Goal: Contribute content

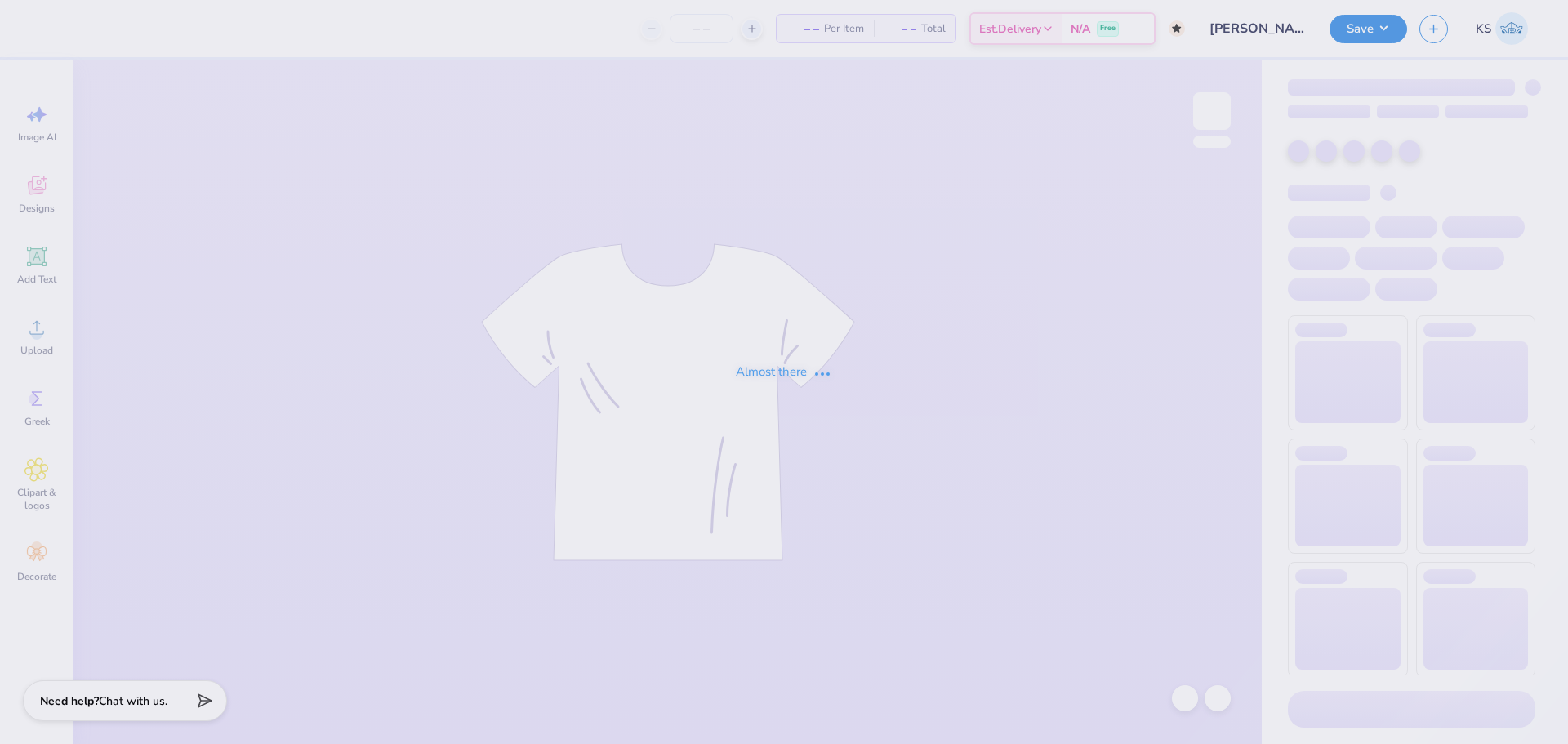
type input "50"
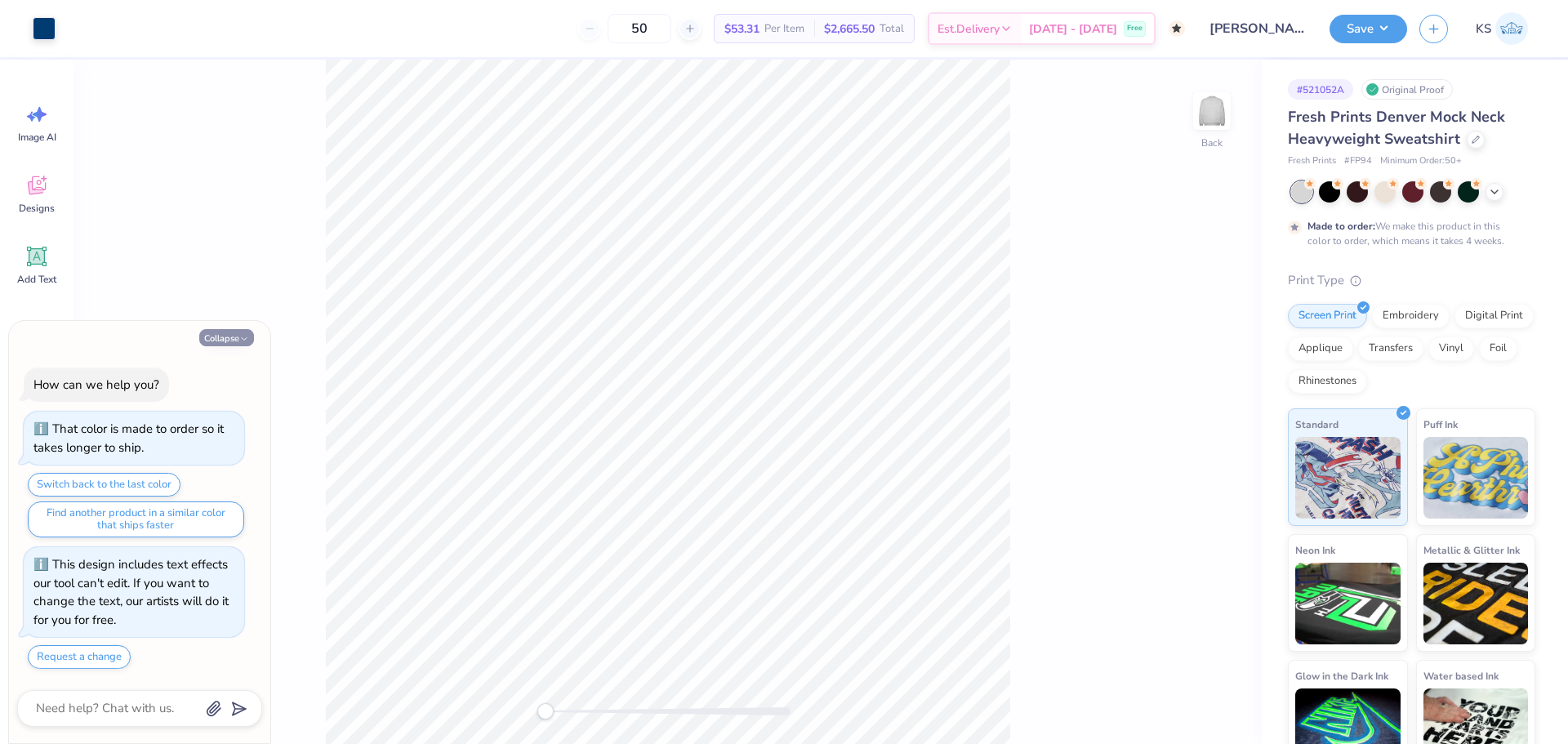
click at [227, 341] on button "Collapse" at bounding box center [226, 338] width 55 height 17
type textarea "x"
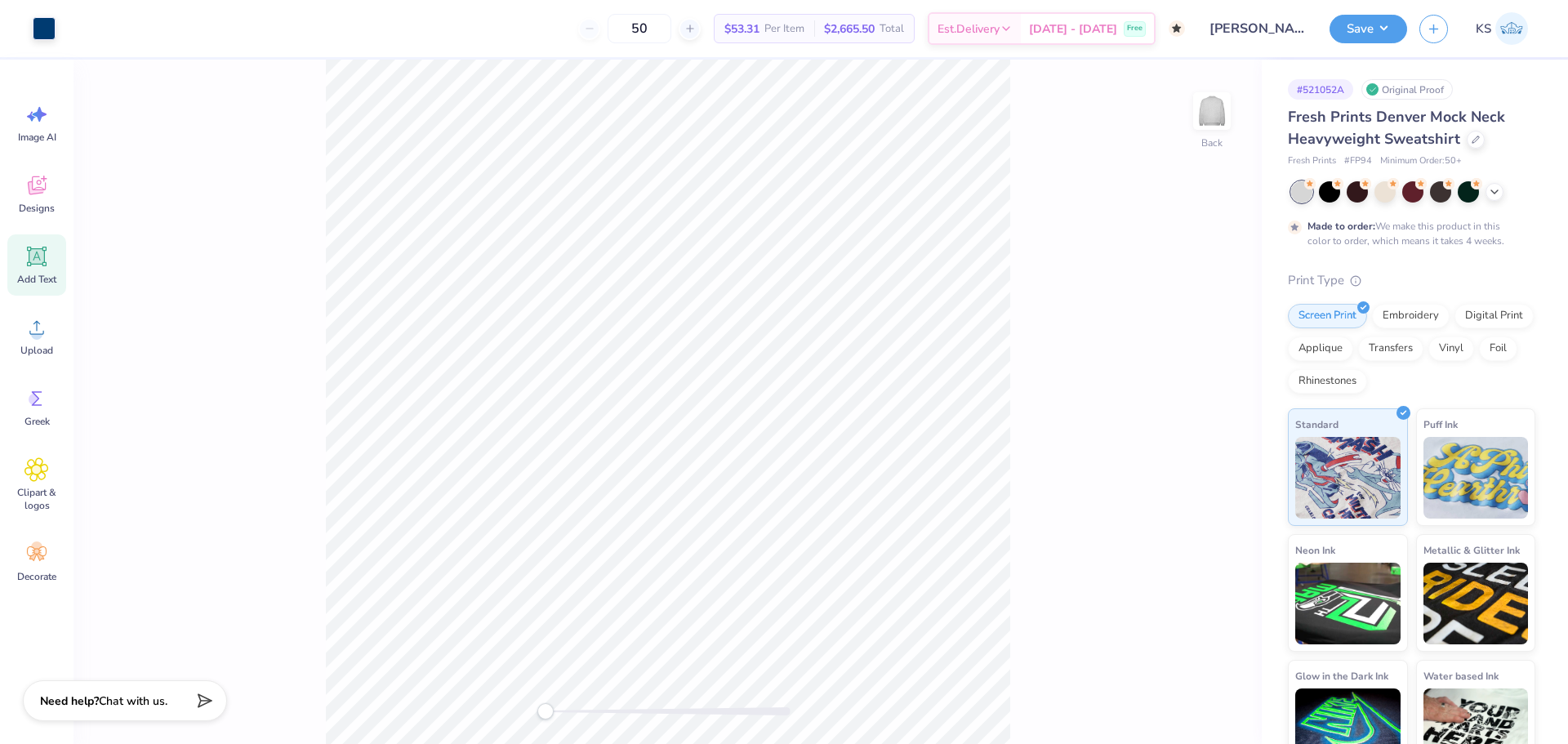
click at [43, 269] on div "Add Text" at bounding box center [37, 265] width 59 height 61
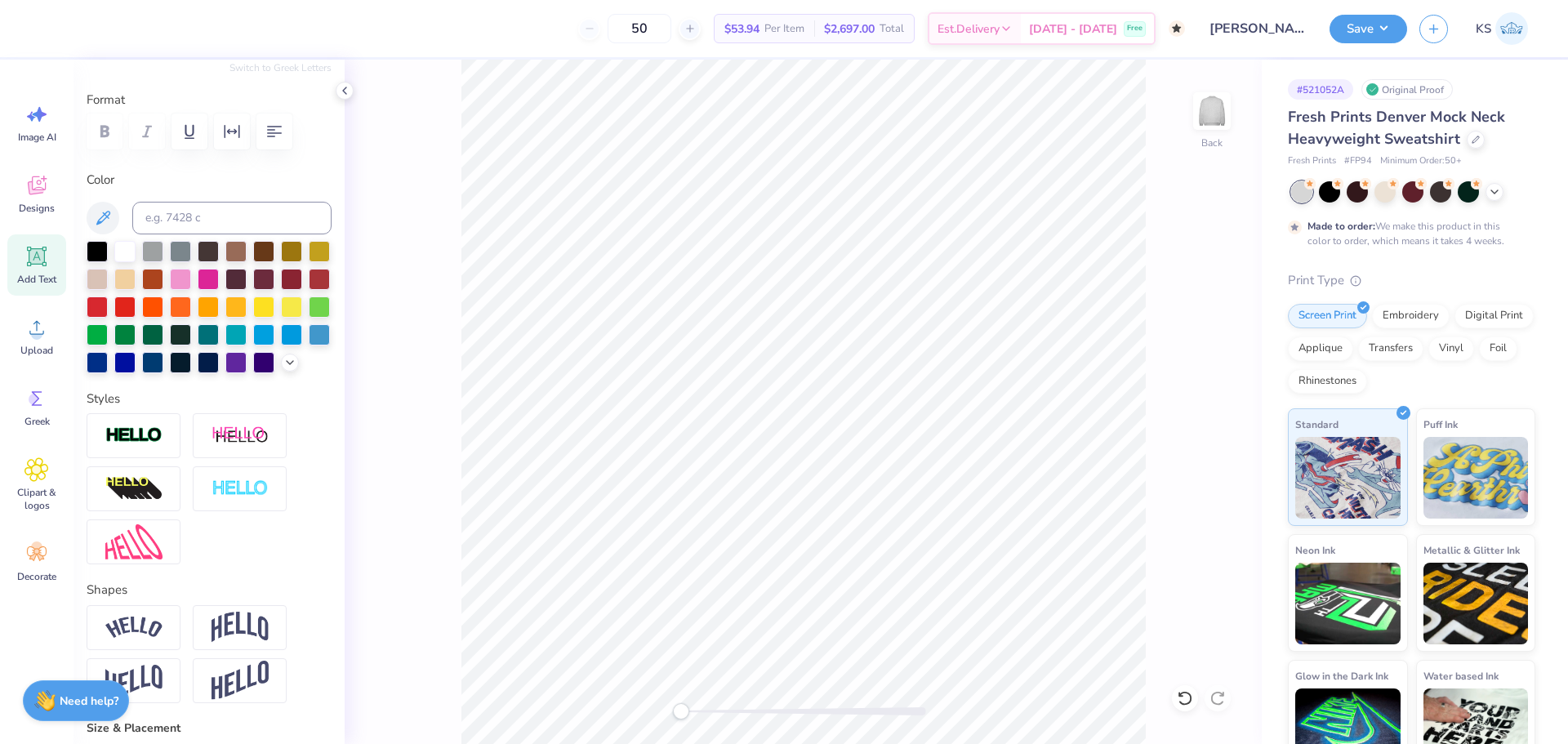
scroll to position [633, 0]
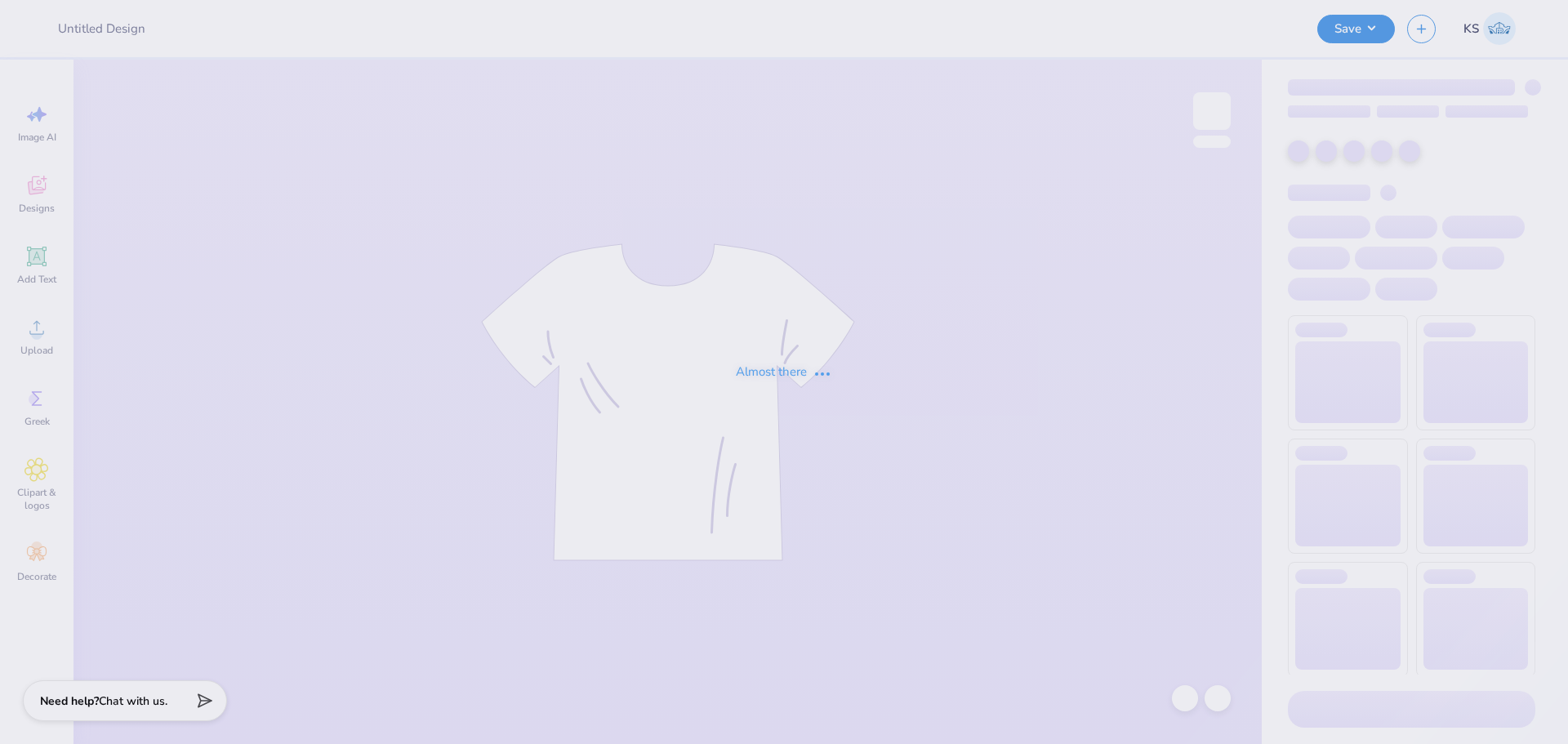
type input "Best Buddies Theta Chi Social"
